Goal: Use online tool/utility: Utilize a website feature to perform a specific function

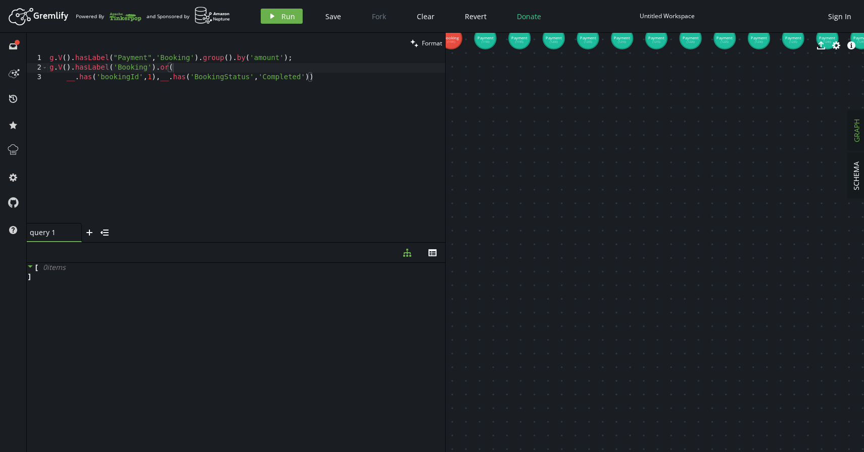
scroll to position [0, 118]
click at [337, 79] on div "g . V ( ) . hasLabel ( "Payment" , 'Booking' ) . group ( ) . by ( 'amount' ) ; …" at bounding box center [245, 148] width 397 height 189
click at [269, 78] on div "g . V ( ) . hasLabel ( "Payment" , 'Booking' ) . group ( ) . by ( 'amount' ) ; …" at bounding box center [245, 148] width 397 height 189
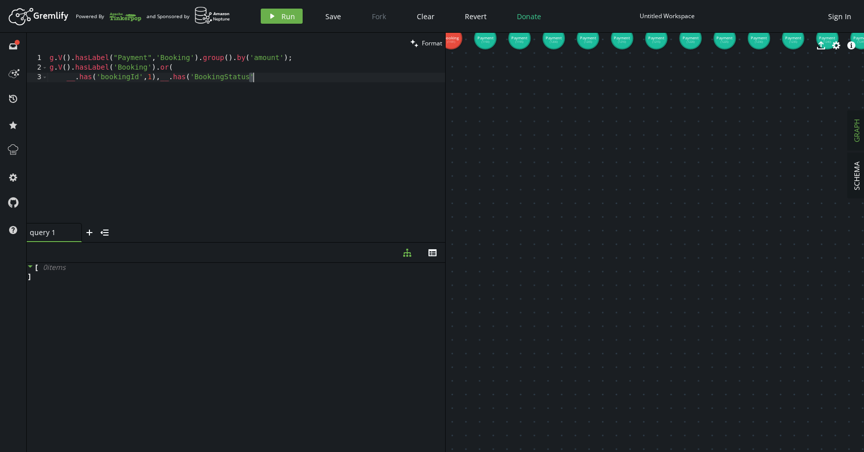
click at [269, 78] on div "g . V ( ) . hasLabel ( "Payment" , 'Booking' ) . group ( ) . by ( 'amount' ) ; …" at bounding box center [245, 148] width 397 height 189
click at [163, 67] on div "g . V ( ) . hasLabel ( "Payment" , 'Booking' ) . group ( ) . by ( 'amount' ) ; …" at bounding box center [245, 148] width 397 height 189
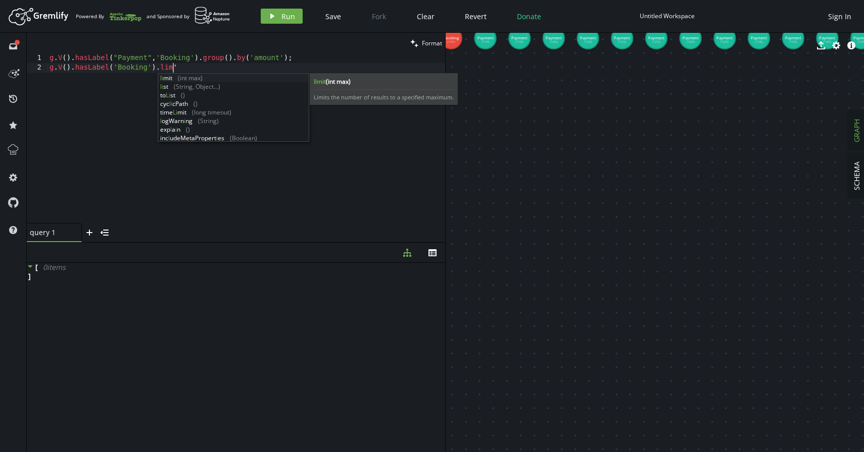
scroll to position [0, 123]
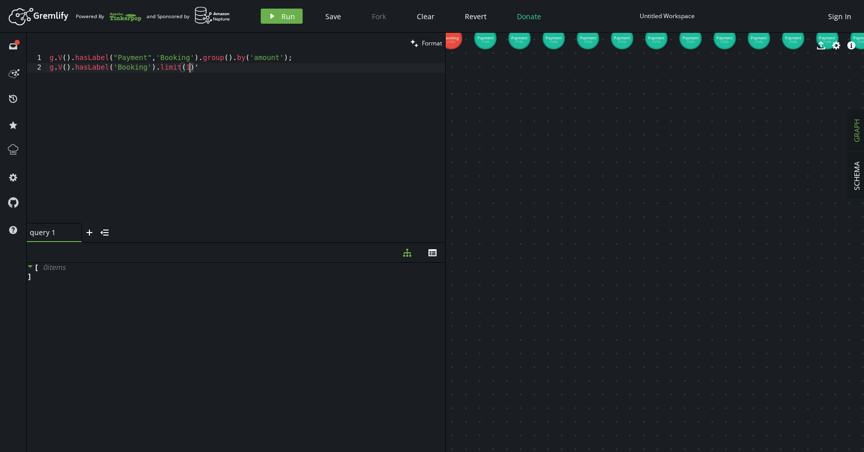
click at [202, 67] on div "g . V ( ) . hasLabel ( "Payment" , 'Booking' ) . group ( ) . by ( 'amount' ) ; …" at bounding box center [245, 148] width 397 height 189
click at [201, 72] on div "g . V ( ) . hasLabel ( "Payment" , 'Booking' ) . group ( ) . by ( 'amount' ) ; …" at bounding box center [245, 148] width 397 height 189
click at [269, 21] on button "play Run" at bounding box center [282, 16] width 42 height 15
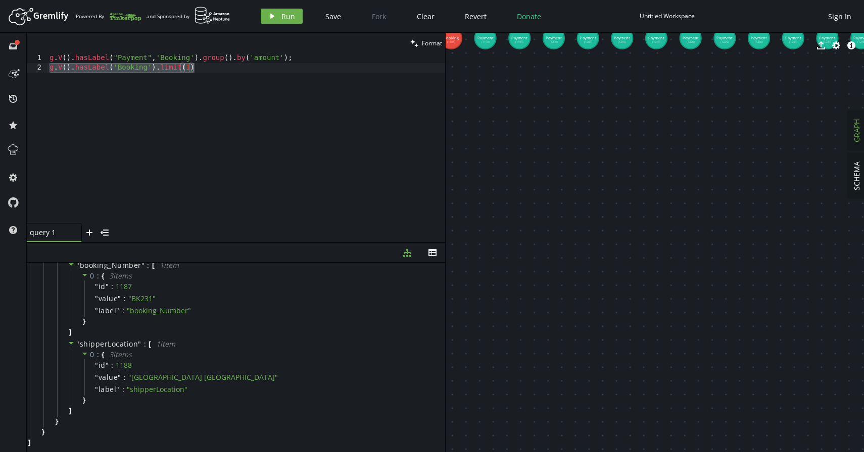
scroll to position [0, 0]
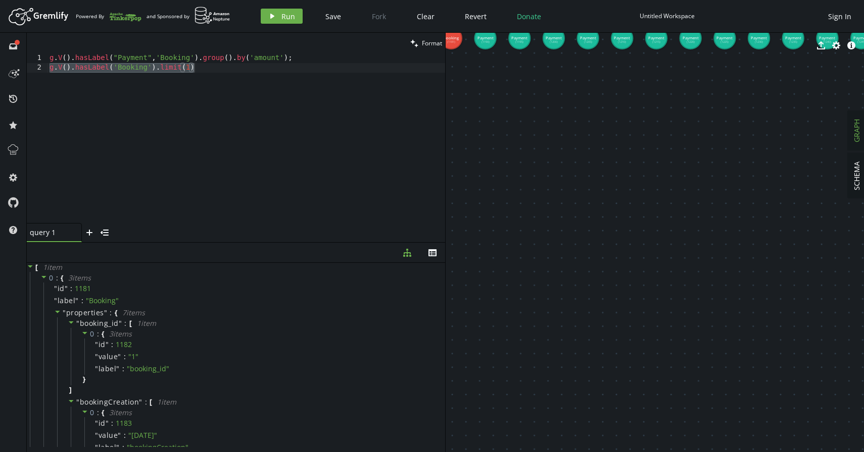
click at [189, 68] on div "g . V ( ) . hasLabel ( "Payment" , 'Booking' ) . group ( ) . by ( 'amount' ) ; …" at bounding box center [245, 148] width 397 height 189
click at [203, 72] on div "g . V ( ) . hasLabel ( "Payment" , 'Booking' ) . group ( ) . by ( 'amount' ) ; …" at bounding box center [245, 148] width 397 height 189
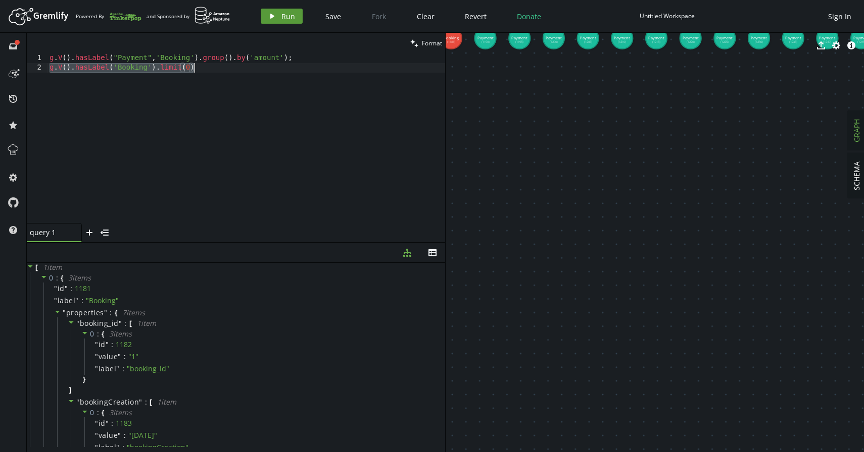
type textarea "g.V().hasLabel('Booking').limit(0)"
click at [282, 10] on button "play Run" at bounding box center [282, 16] width 42 height 15
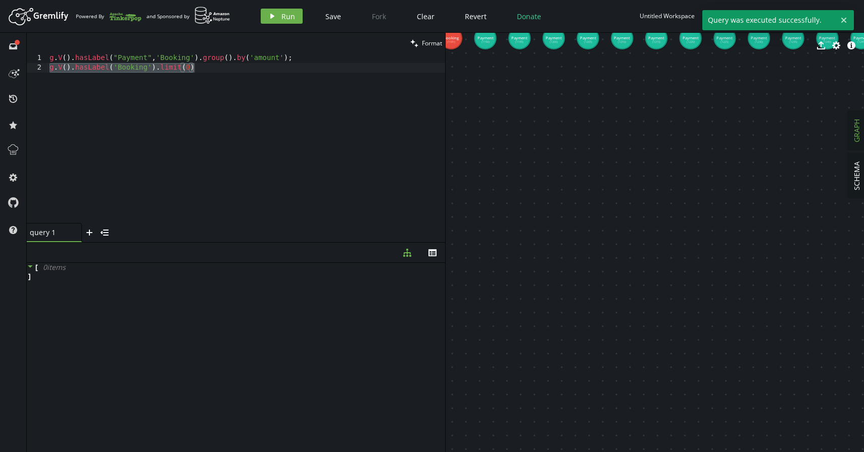
click at [192, 68] on div "g . V ( ) . hasLabel ( "Payment" , 'Booking' ) . group ( ) . by ( 'amount' ) ; …" at bounding box center [245, 148] width 397 height 189
click at [197, 68] on div "g . V ( ) . hasLabel ( "Payment" , 'Booking' ) . group ( ) . by ( 'amount' ) ; …" at bounding box center [245, 148] width 397 height 189
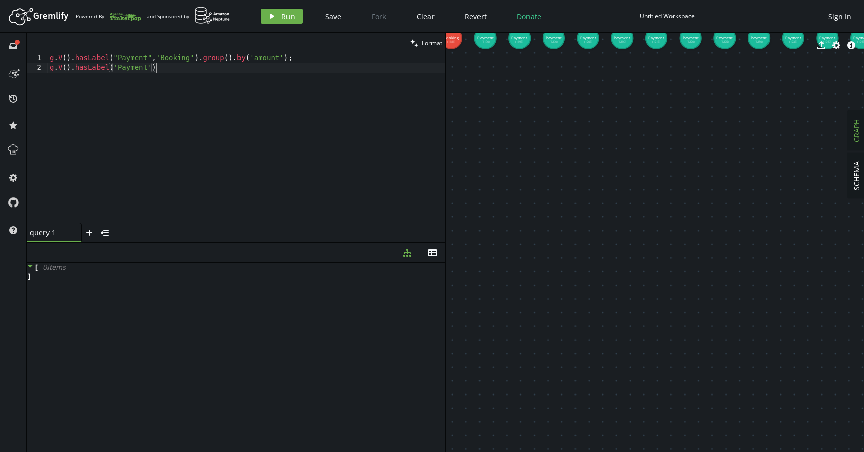
scroll to position [0, 110]
click at [79, 68] on div "g . V ( ) . hasLabel ( "Payment" , 'Booking' ) . group ( ) . by ( 'amount' ) ; …" at bounding box center [245, 148] width 397 height 189
click at [262, 14] on button "play Run" at bounding box center [282, 16] width 42 height 15
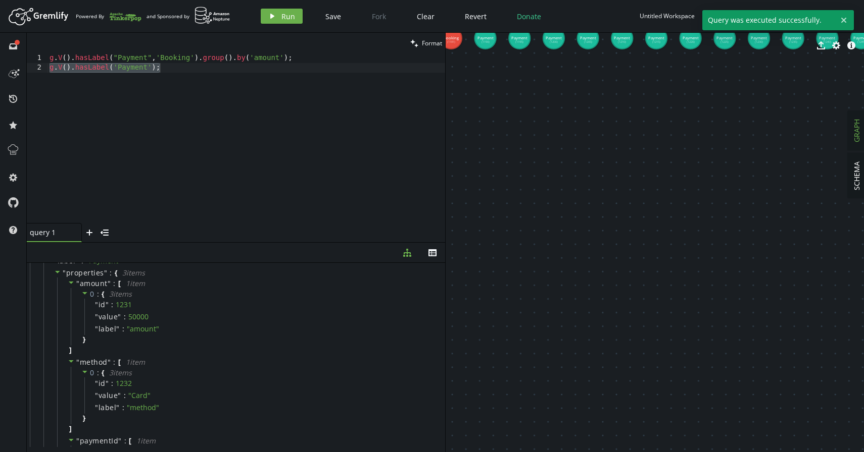
scroll to position [2546, 0]
click at [158, 72] on div "g . V ( ) . hasLabel ( "Payment" , 'Booking' ) . group ( ) . by ( 'amount' ) ; …" at bounding box center [245, 148] width 397 height 189
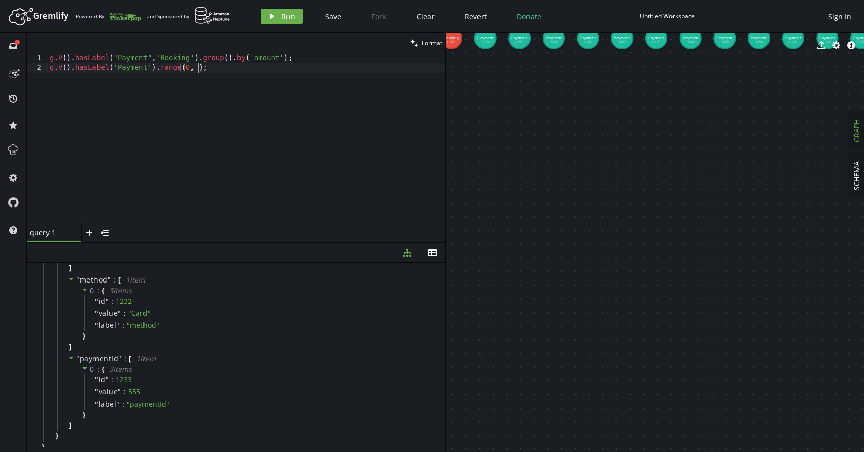
scroll to position [0, 153]
click at [224, 66] on div "g . V ( ) . hasLabel ( "Payment" , 'Booking' ) . group ( ) . by ( 'amount' ) ; …" at bounding box center [245, 148] width 397 height 189
click at [281, 17] on span "Run" at bounding box center [288, 17] width 14 height 10
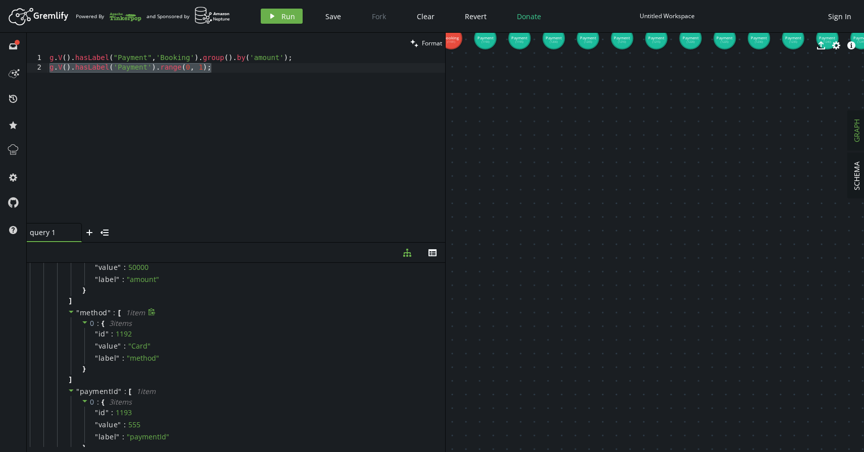
scroll to position [0, 0]
click at [204, 69] on div "g . V ( ) . hasLabel ( "Payment" , 'Booking' ) . group ( ) . by ( 'amount' ) ; …" at bounding box center [245, 148] width 397 height 189
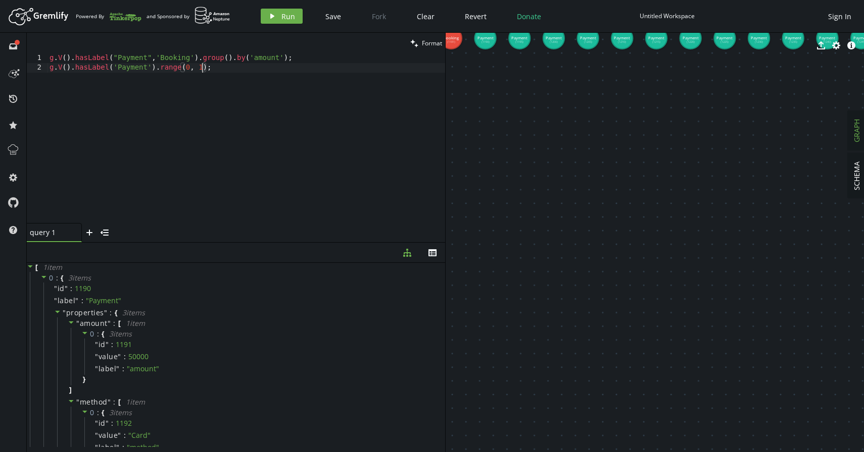
scroll to position [0, 157]
click at [219, 66] on div "g . V ( ) . hasLabel ( "Payment" , 'Booking' ) . group ( ) . by ( 'amount' ) ; …" at bounding box center [245, 148] width 397 height 189
click at [284, 20] on span "Run" at bounding box center [288, 17] width 14 height 10
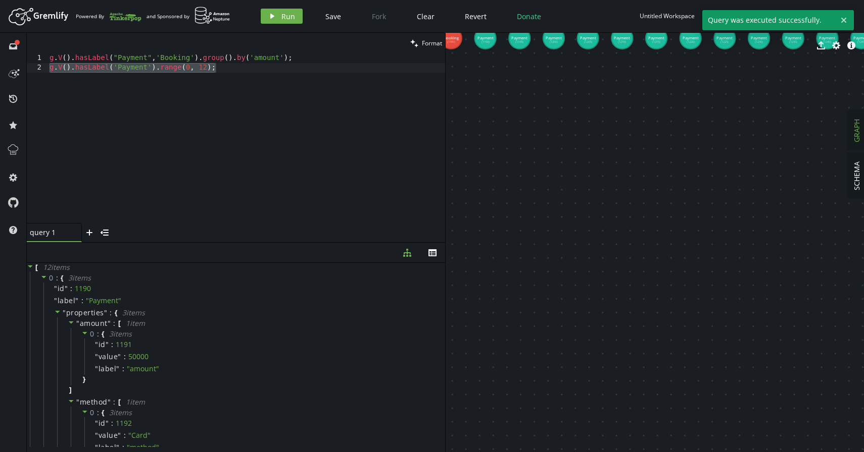
click at [210, 70] on div "g . V ( ) . hasLabel ( "Payment" , 'Booking' ) . group ( ) . by ( 'amount' ) ; …" at bounding box center [245, 148] width 397 height 189
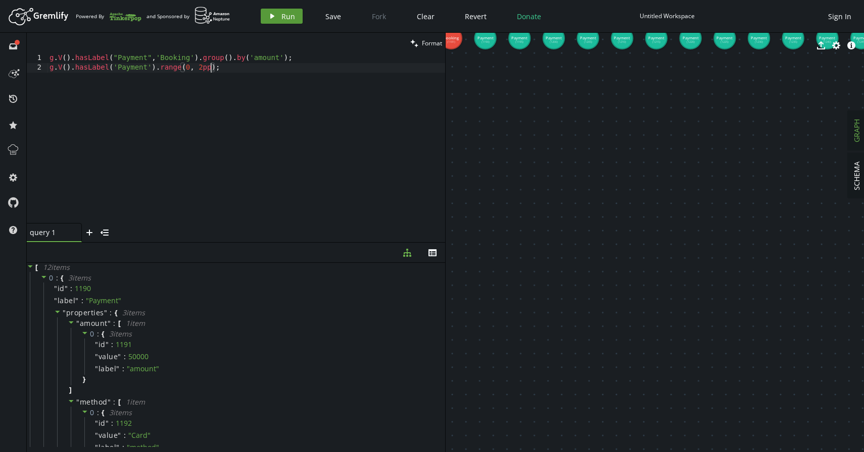
click at [266, 18] on button "play Run" at bounding box center [282, 16] width 42 height 15
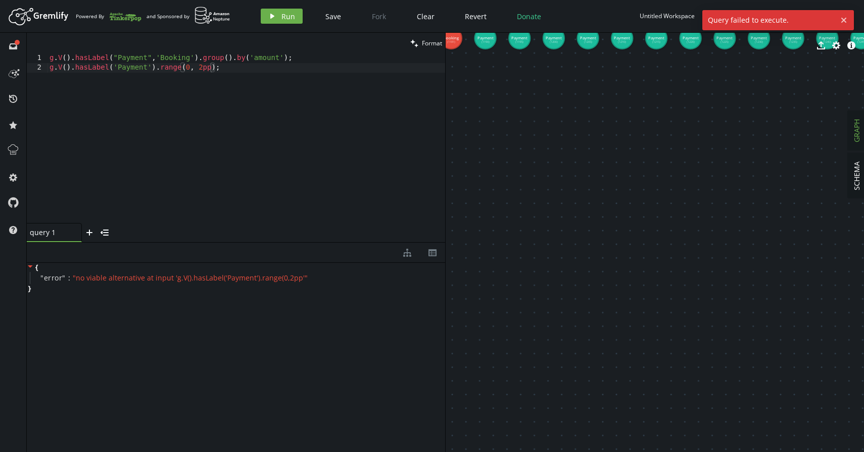
click at [213, 67] on div "g . V ( ) . hasLabel ( "Payment" , 'Booking' ) . group ( ) . by ( 'amount' ) ; …" at bounding box center [245, 148] width 397 height 189
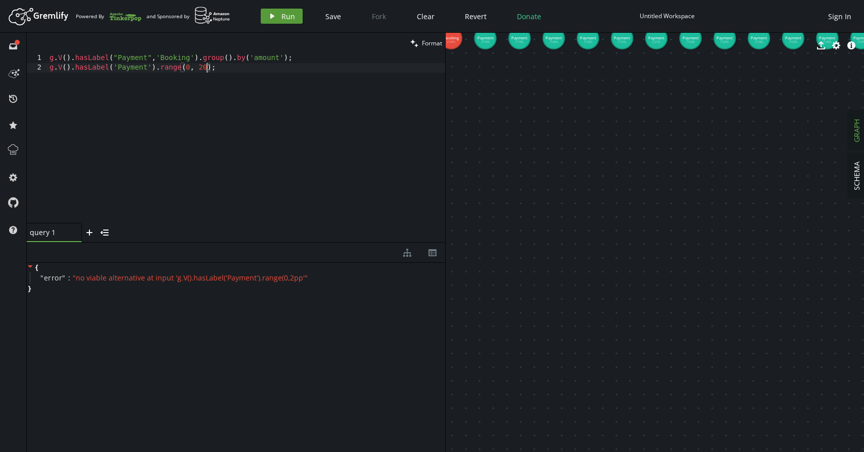
type textarea "g.V().hasLabel('Payment').range(0, 20);"
click at [280, 21] on button "play Run" at bounding box center [282, 16] width 42 height 15
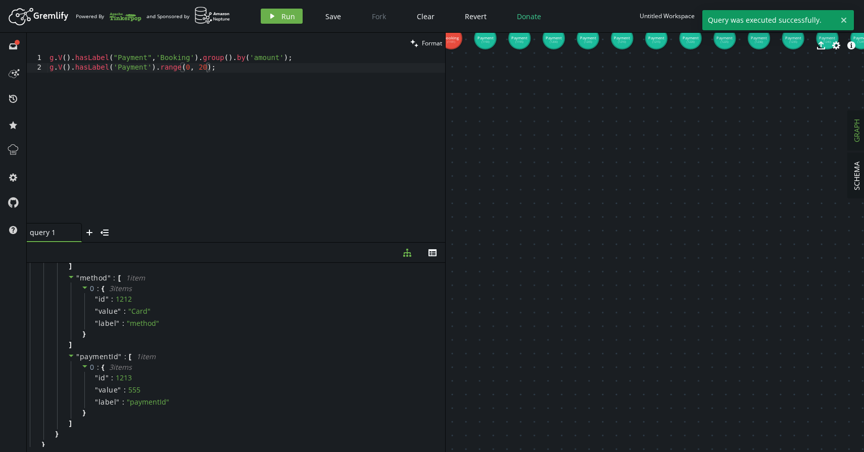
scroll to position [519, 0]
